Goal: Complete application form: Complete application form

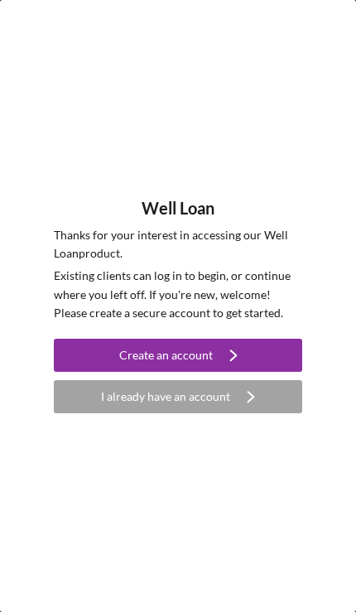
click at [88, 356] on button "Create an account Icon/Navigate" at bounding box center [178, 355] width 248 height 33
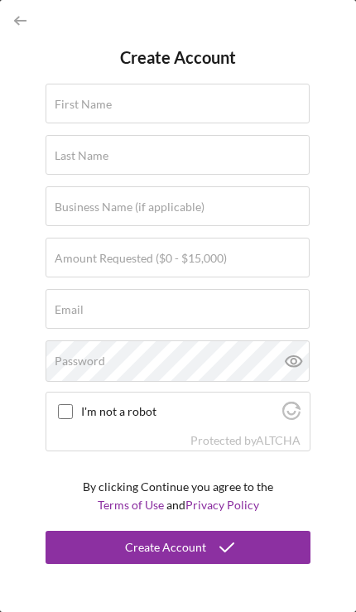
click at [85, 108] on label "First Name" at bounding box center [83, 104] width 57 height 13
click at [85, 108] on input "First Name" at bounding box center [178, 104] width 264 height 40
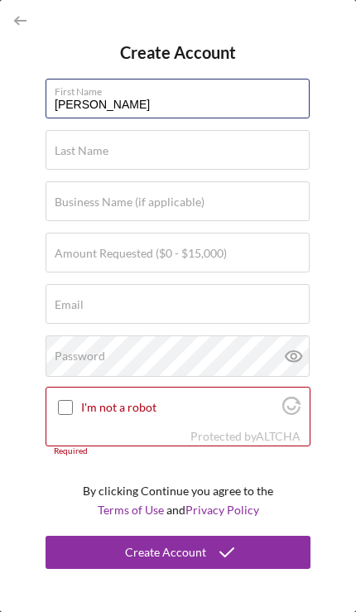
type input "[PERSON_NAME]"
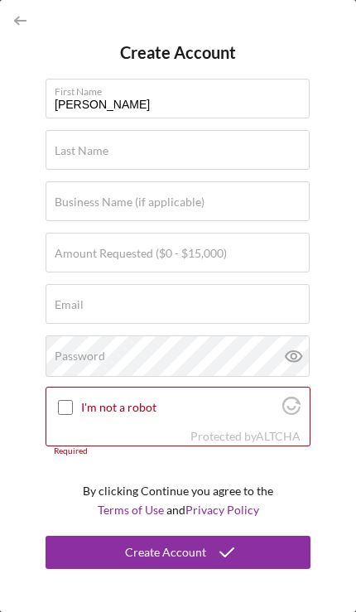
click at [60, 154] on label "Last Name" at bounding box center [82, 150] width 54 height 13
click at [60, 154] on input "Last Name" at bounding box center [178, 150] width 264 height 40
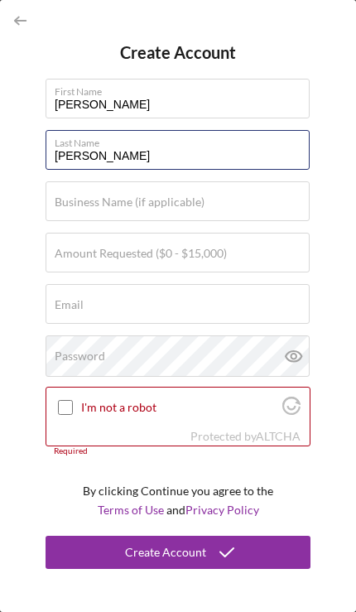
type input "[PERSON_NAME]"
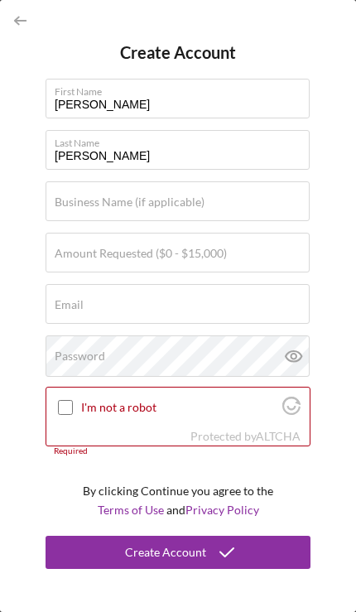
click at [76, 259] on label "Amount Requested ($0 - $15,000)" at bounding box center [141, 253] width 172 height 13
click at [76, 259] on input "Amount Requested ($0 - $15,000)" at bounding box center [178, 253] width 264 height 40
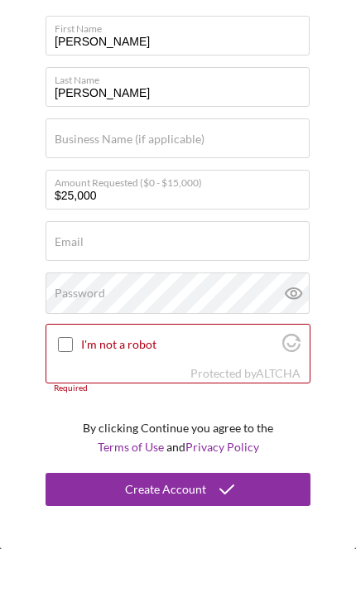
click at [71, 298] on label "Email" at bounding box center [69, 304] width 29 height 13
click at [71, 284] on input "Email" at bounding box center [178, 304] width 264 height 40
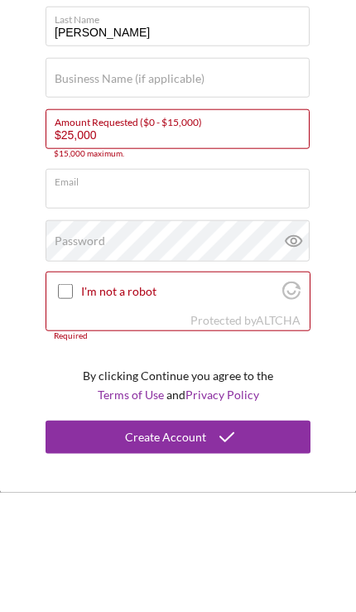
click at [55, 228] on input "$25,000" at bounding box center [178, 248] width 264 height 40
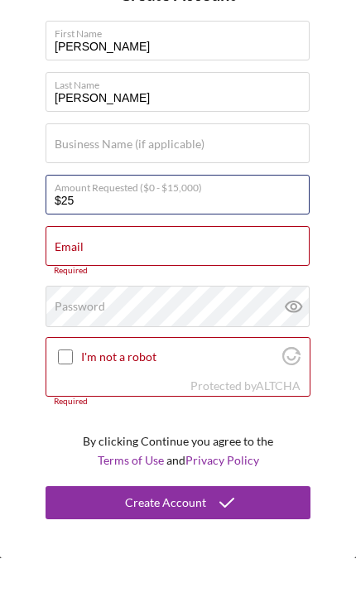
type input "$2"
type input "$15,000"
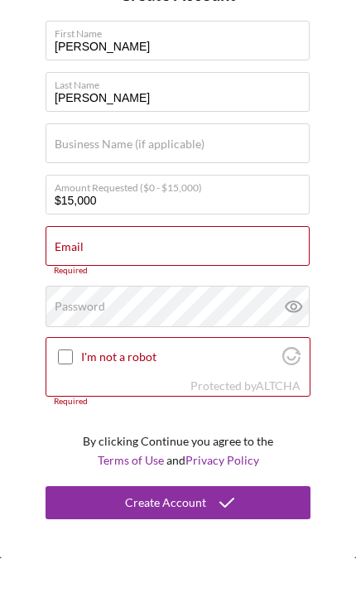
click at [84, 280] on input "Email" at bounding box center [178, 300] width 264 height 40
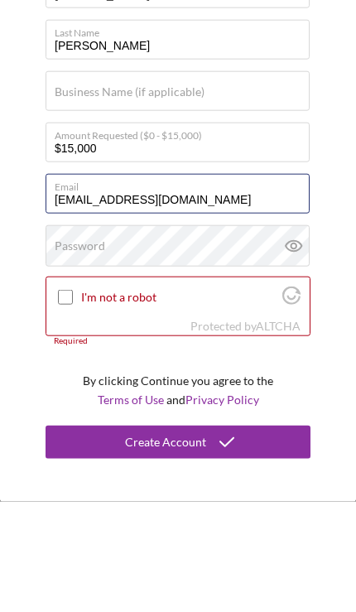
type input "[EMAIL_ADDRESS][DOMAIN_NAME]"
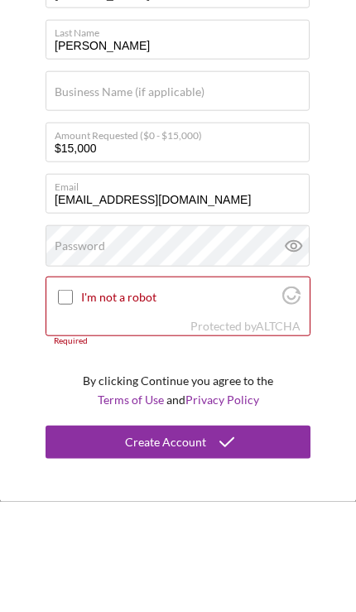
click at [73, 349] on label "Password" at bounding box center [80, 355] width 50 height 13
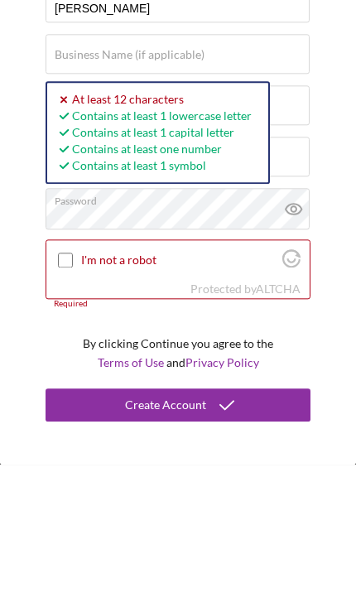
click at [67, 400] on input "I'm not a robot" at bounding box center [65, 407] width 15 height 15
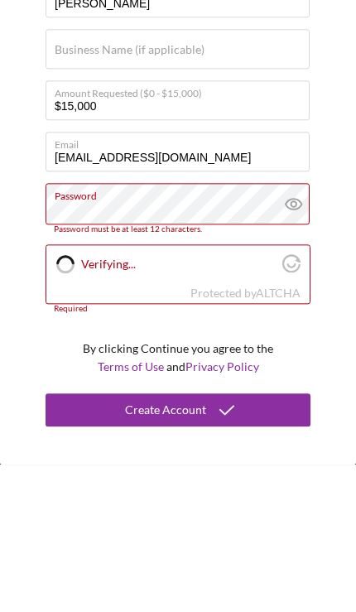
checkbox input "true"
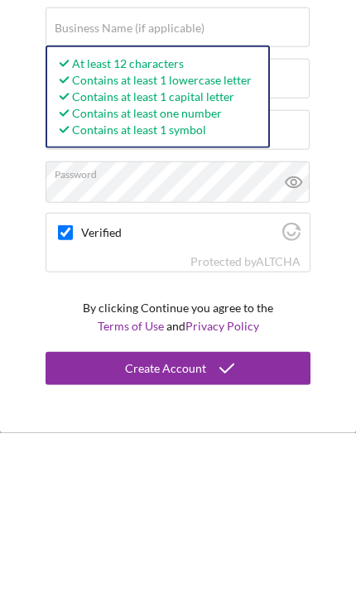
click at [295, 358] on icon at bounding box center [293, 360] width 5 height 5
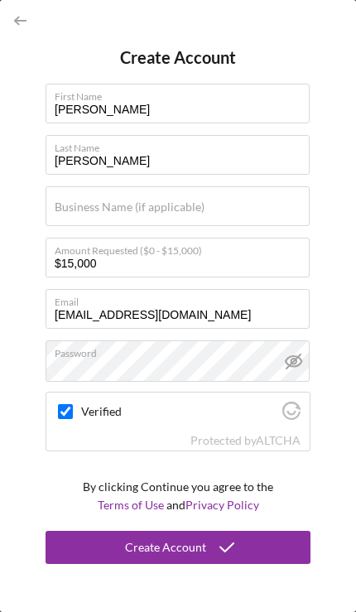
click at [207, 551] on icon "submit" at bounding box center [226, 547] width 41 height 41
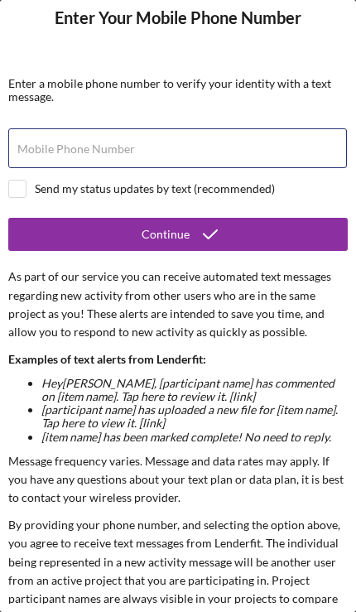
click at [60, 135] on input "Mobile Phone Number" at bounding box center [177, 148] width 339 height 40
type input "[PHONE_NUMBER]"
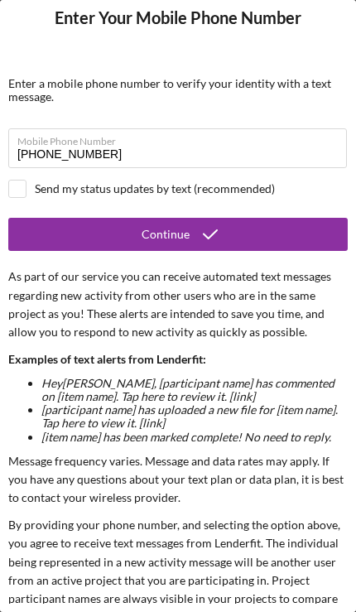
click at [23, 190] on input "checkbox" at bounding box center [17, 188] width 17 height 17
checkbox input "true"
click at [85, 234] on button "Continue" at bounding box center [177, 234] width 339 height 33
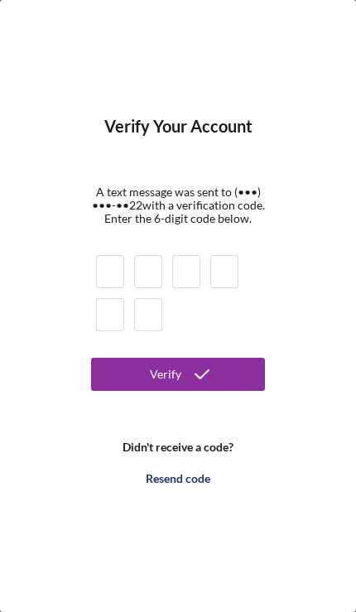
click at [99, 272] on input at bounding box center [110, 271] width 28 height 33
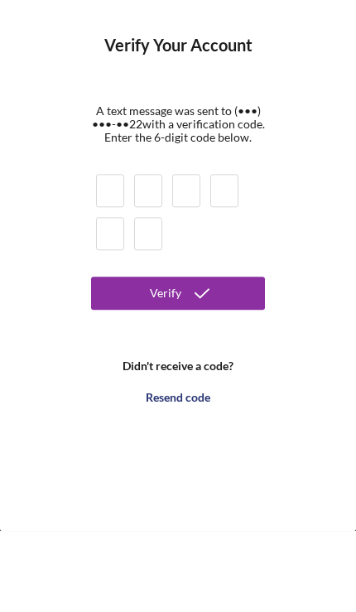
type input "1"
click at [178, 358] on button "Verify" at bounding box center [178, 374] width 174 height 33
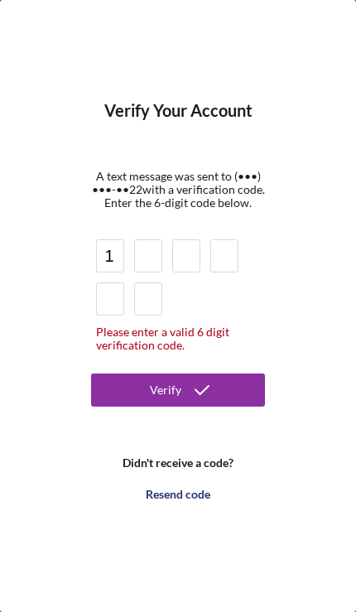
click at [163, 389] on div "Verify" at bounding box center [165, 389] width 31 height 33
click at [140, 260] on input at bounding box center [148, 255] width 28 height 33
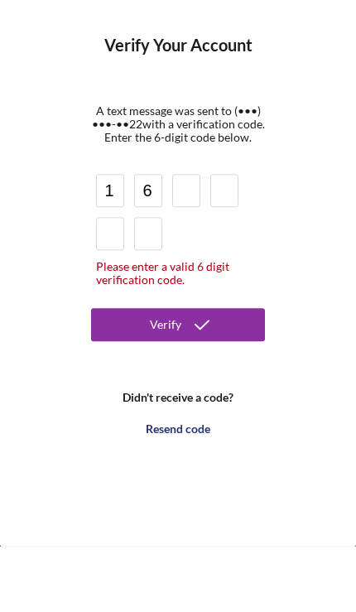
type input "6"
click at [121, 325] on div "Please enter a valid 6 digit verification code." at bounding box center [178, 338] width 164 height 26
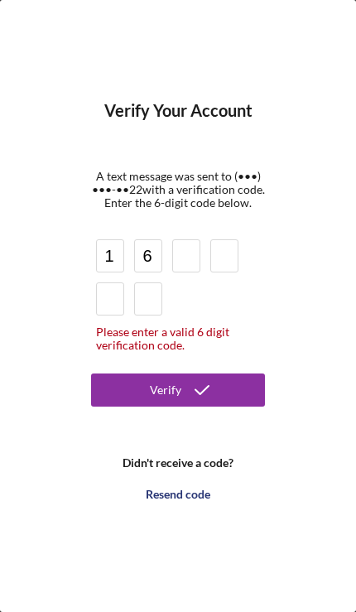
click at [171, 500] on div "Resend code" at bounding box center [178, 494] width 65 height 33
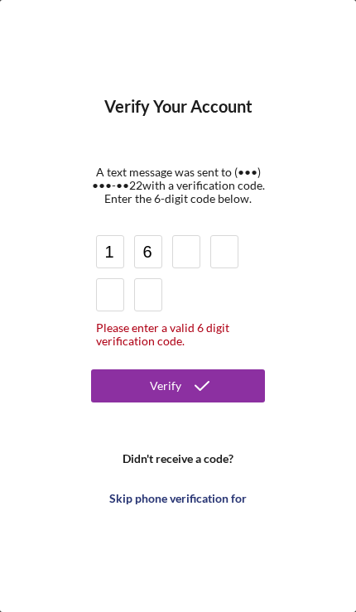
click at [139, 254] on input "6" at bounding box center [148, 251] width 28 height 33
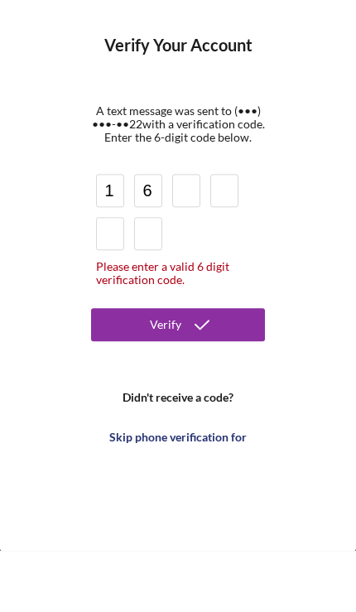
click at [157, 235] on input "6" at bounding box center [148, 251] width 28 height 33
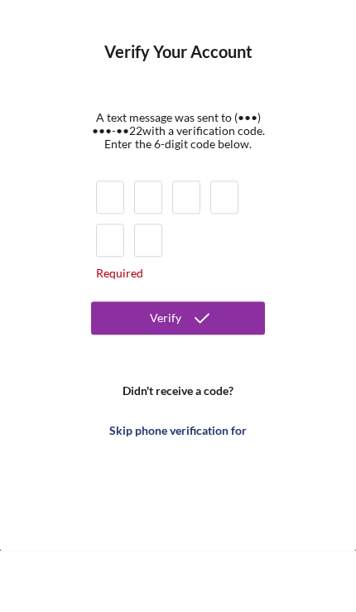
type input "1"
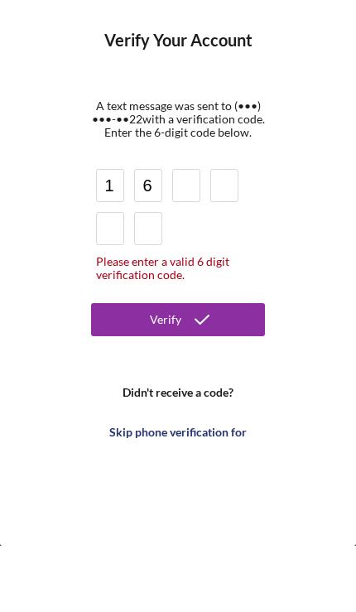
type input "6"
type input "3"
type input "1"
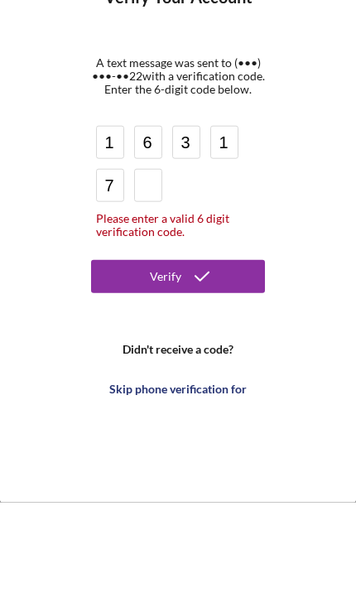
type input "7"
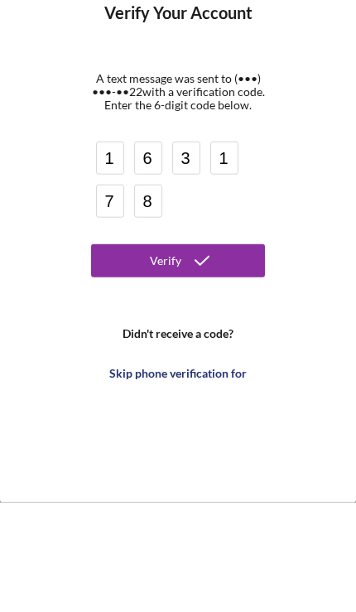
type input "8"
click at [137, 353] on button "Verify" at bounding box center [178, 369] width 174 height 33
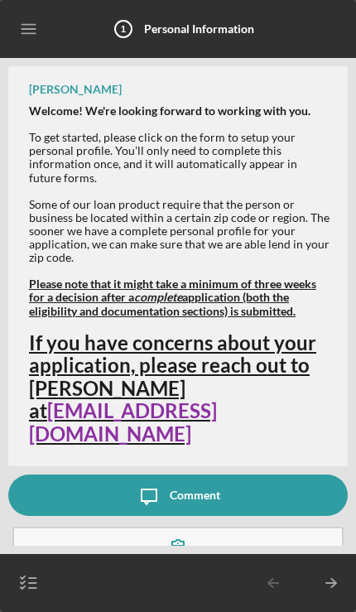
click at [119, 527] on button "Complete the Form Form" at bounding box center [177, 556] width 331 height 58
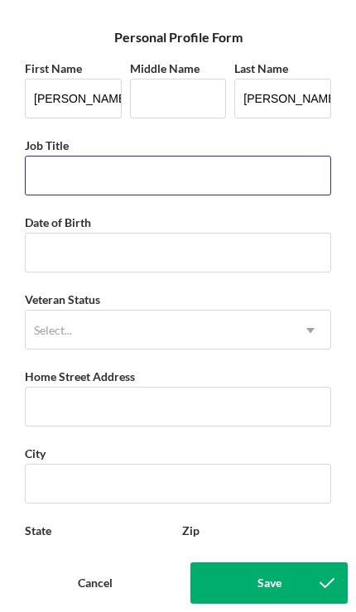
click at [53, 178] on input "Job Title" at bounding box center [178, 176] width 306 height 40
type input "Maintenance Technician"
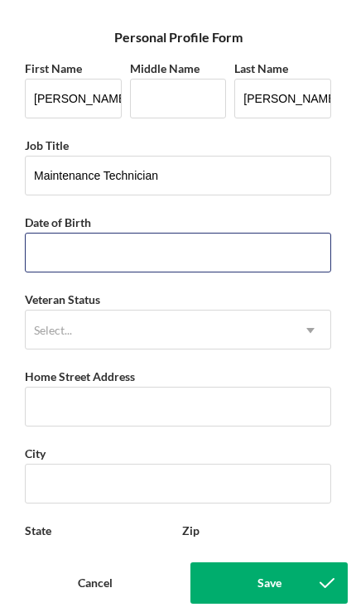
click at [54, 253] on input "Date of Birth" at bounding box center [178, 253] width 306 height 40
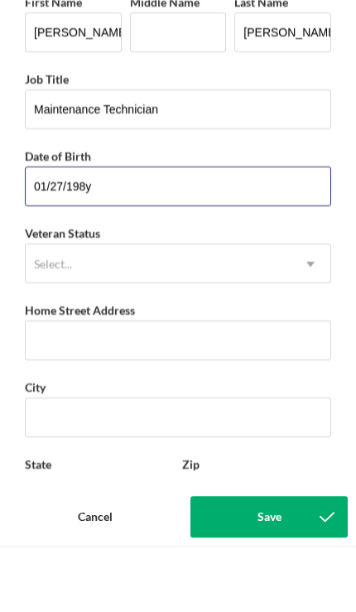
type input "[DATE]"
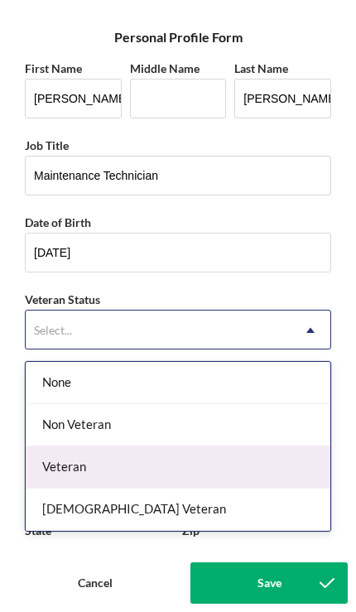
click at [65, 468] on div "Veteran" at bounding box center [178, 467] width 305 height 42
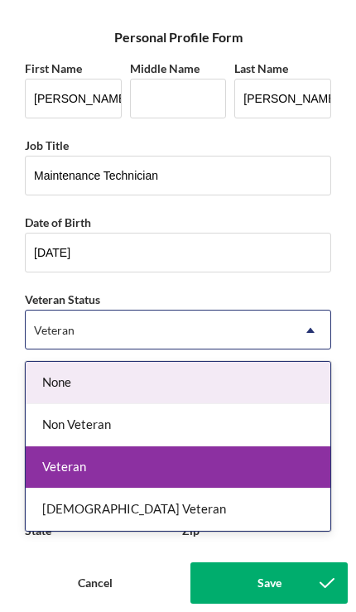
click at [75, 465] on div "Veteran" at bounding box center [178, 467] width 305 height 42
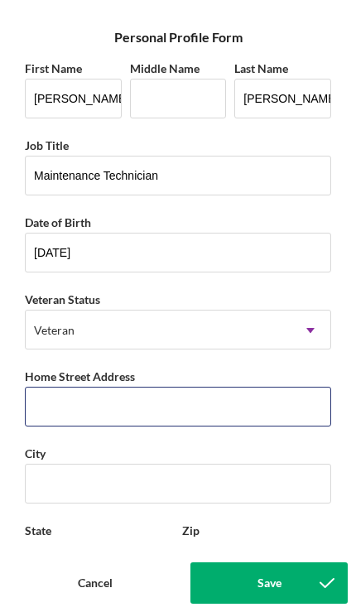
click at [60, 411] on input "Home Street Address" at bounding box center [178, 407] width 306 height 40
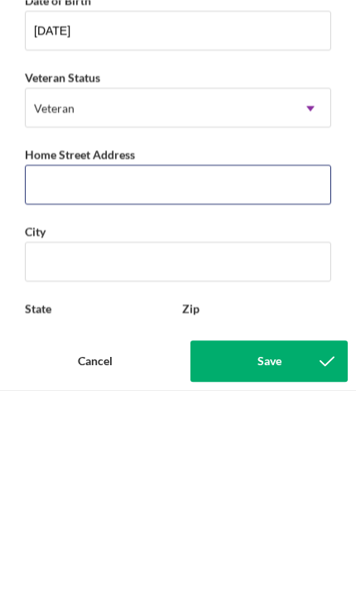
type input "796 US-3"
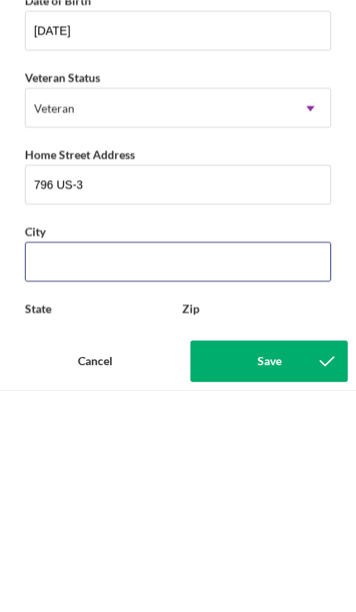
type input "[GEOGRAPHIC_DATA]"
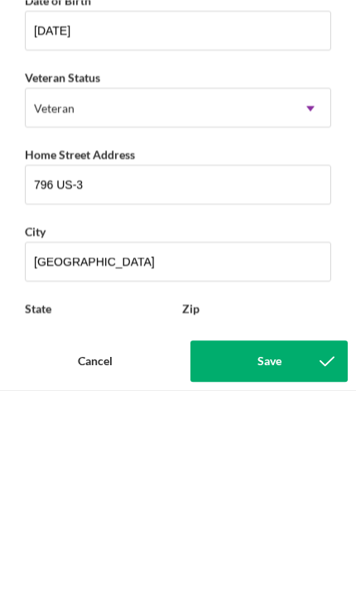
type input "NH"
type input "03590"
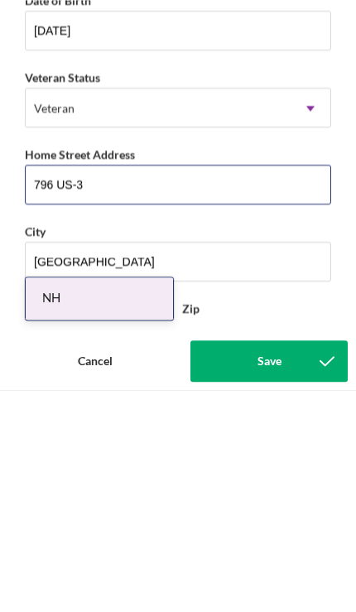
click at [127, 387] on input "796 US-3" at bounding box center [178, 407] width 306 height 40
type input "796 US Route 3"
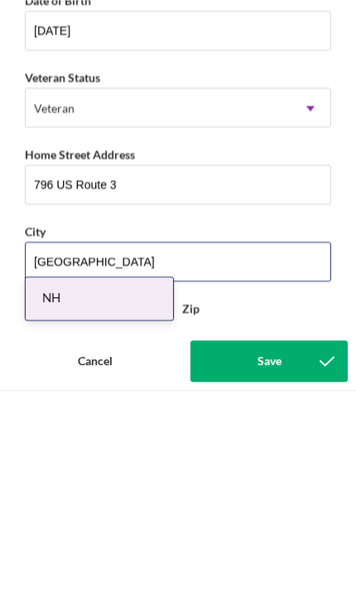
click at [261, 464] on input "[GEOGRAPHIC_DATA]" at bounding box center [178, 484] width 306 height 40
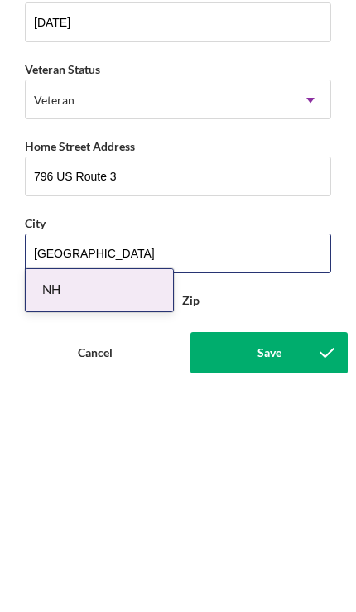
click at [73, 464] on input "[GEOGRAPHIC_DATA]" at bounding box center [178, 484] width 306 height 40
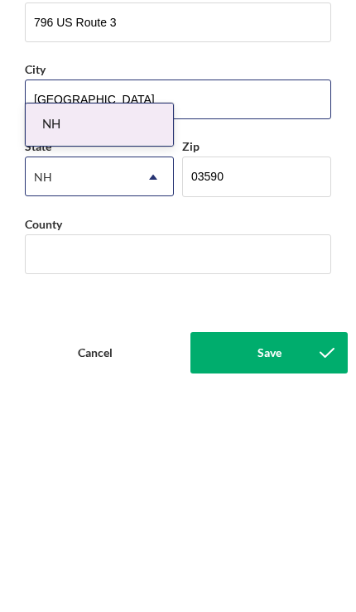
scroll to position [165, 0]
type input "[GEOGRAPHIC_DATA]"
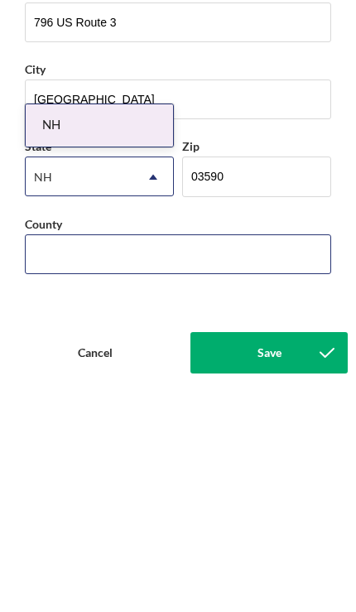
click at [79, 464] on input "County" at bounding box center [178, 484] width 306 height 40
type input "Coos"
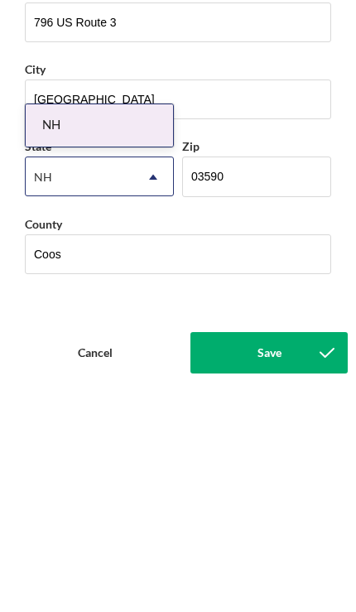
click at [296, 562] on button "Save" at bounding box center [268, 582] width 157 height 41
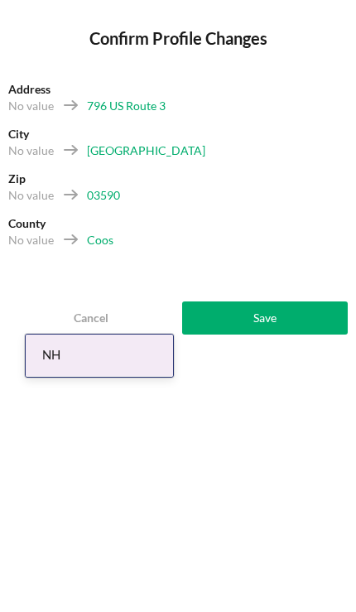
click at [292, 315] on button "Save" at bounding box center [265, 317] width 166 height 33
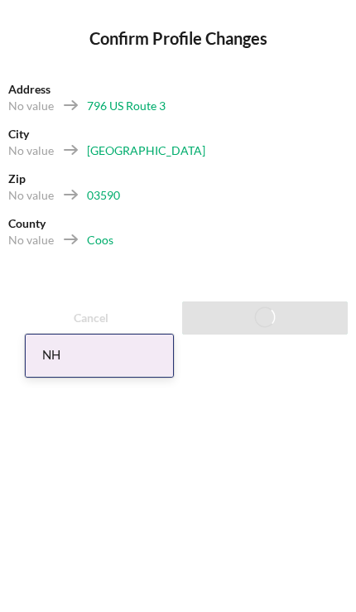
scroll to position [57, 0]
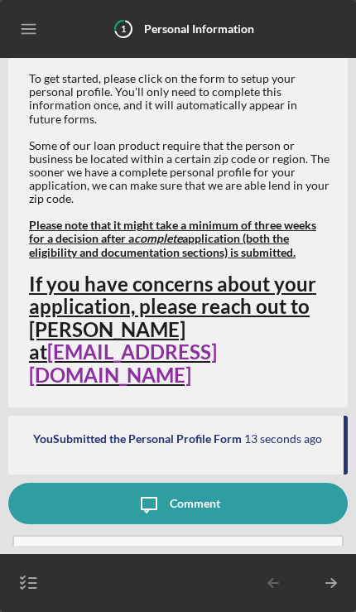
scroll to position [57, 0]
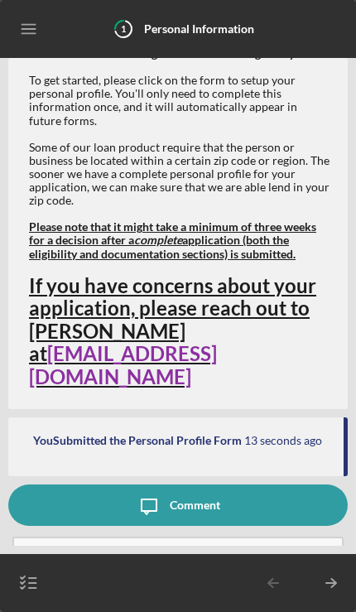
click at [108, 536] on button "Complete the Form Form" at bounding box center [177, 565] width 331 height 58
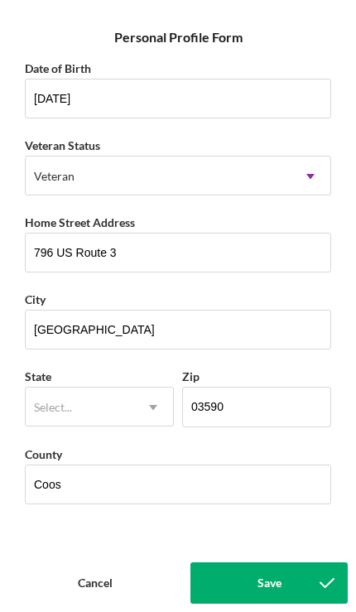
scroll to position [165, 0]
click at [89, 587] on div "Cancel" at bounding box center [95, 582] width 35 height 41
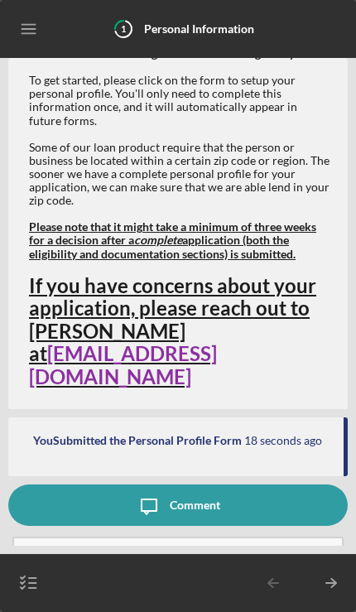
click at [336, 585] on icon "Icon/Table Pagination Arrow" at bounding box center [330, 582] width 41 height 41
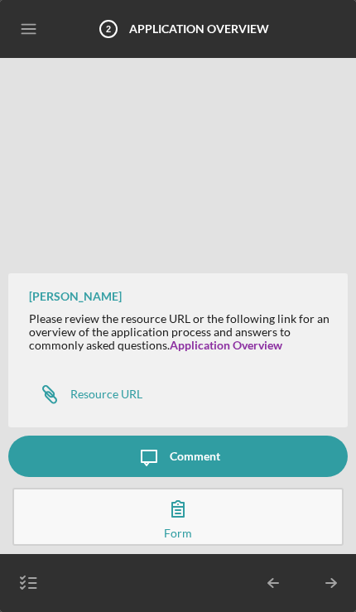
click at [86, 393] on div "Resource URL" at bounding box center [106, 393] width 72 height 13
